Goal: Information Seeking & Learning: Learn about a topic

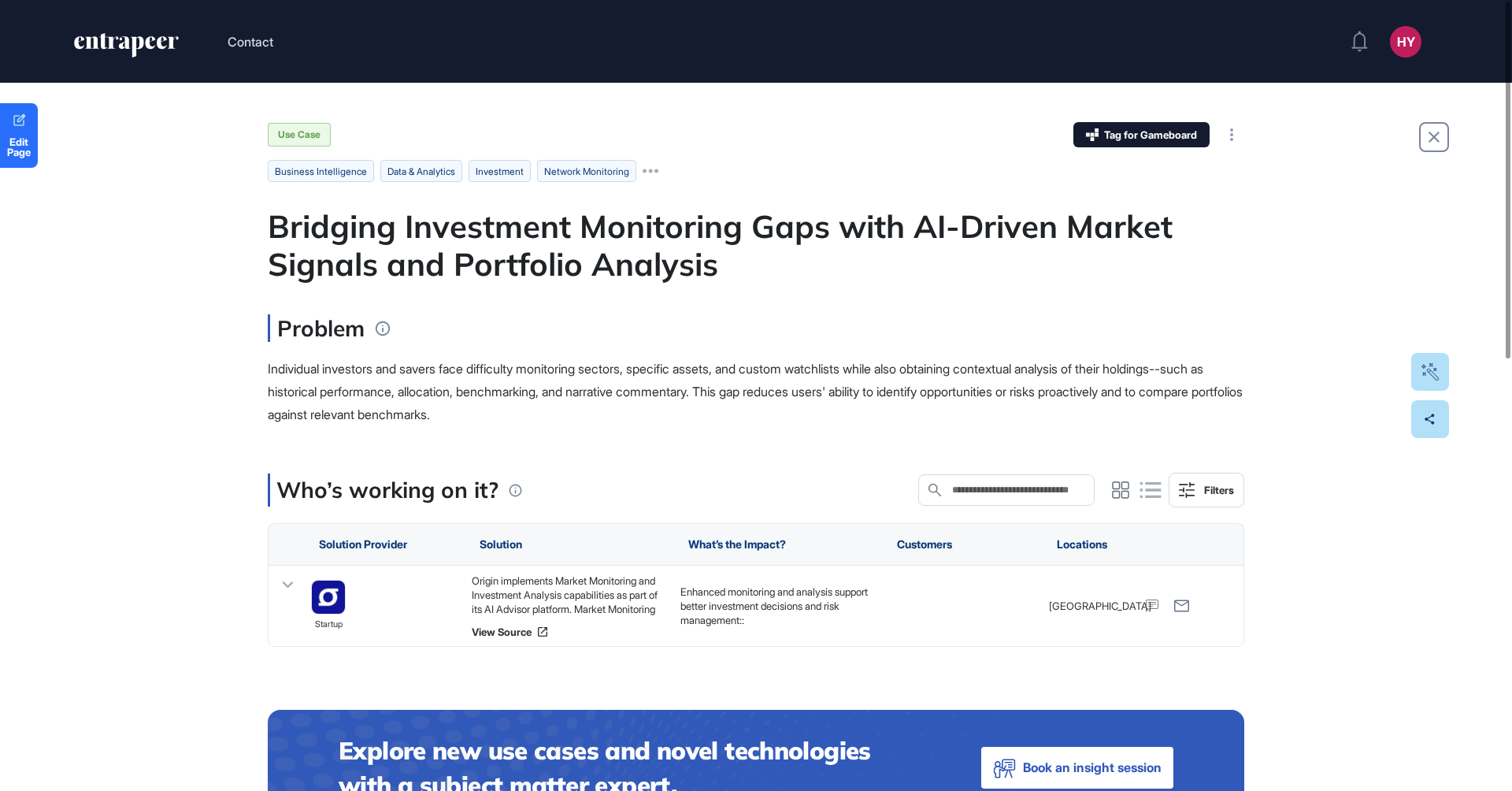
click at [542, 397] on span "Individual investors and savers face difficulty monitoring sectors, specific as…" at bounding box center [755, 391] width 975 height 61
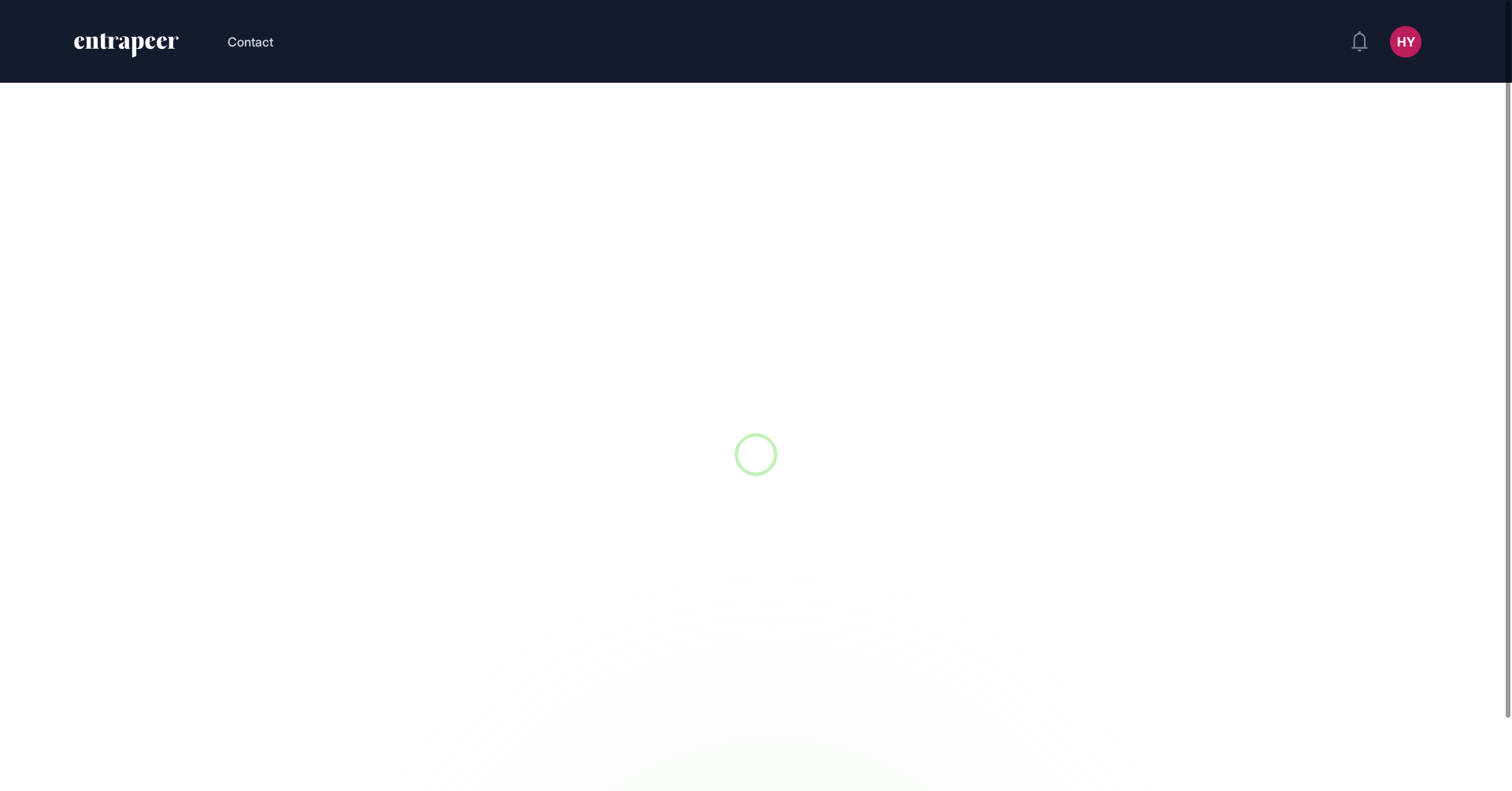
scroll to position [1, 1]
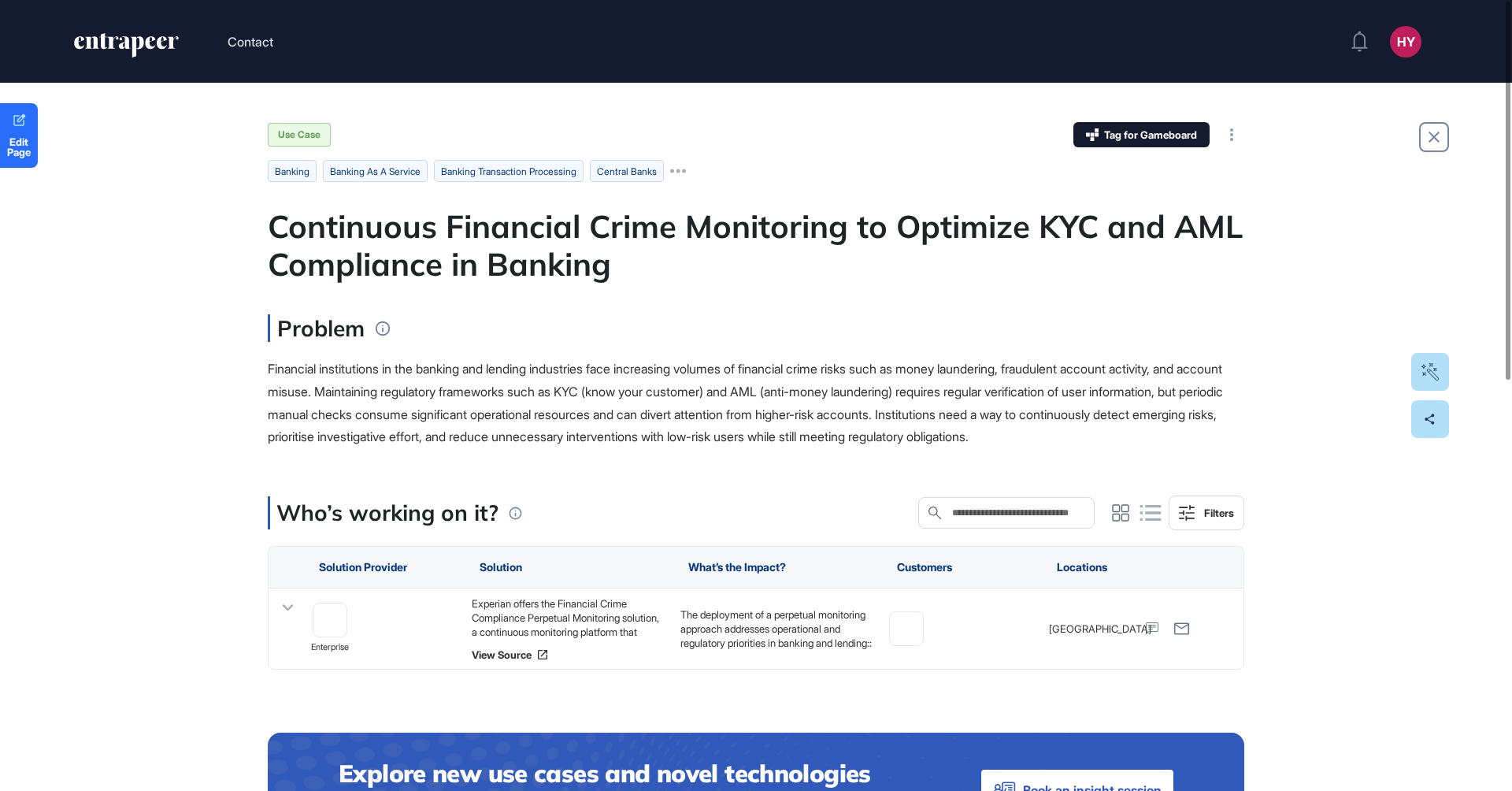
click at [662, 415] on span "Financial institutions in the banking and lending industries face increasing vo…" at bounding box center [746, 402] width 955 height 83
